Goal: Task Accomplishment & Management: Manage account settings

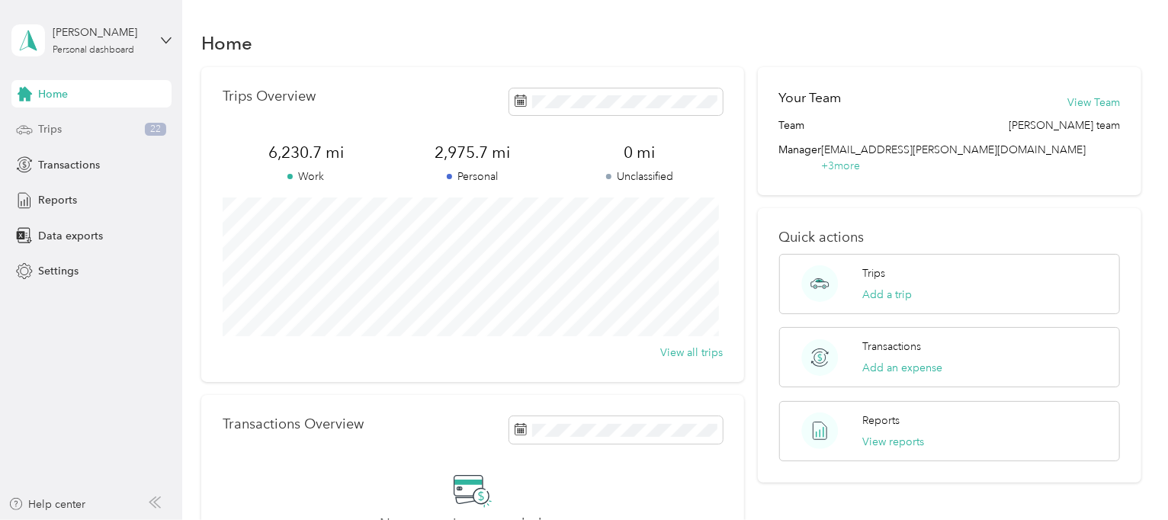
click at [60, 130] on span "Trips" at bounding box center [50, 129] width 24 height 16
